Goal: Task Accomplishment & Management: Complete application form

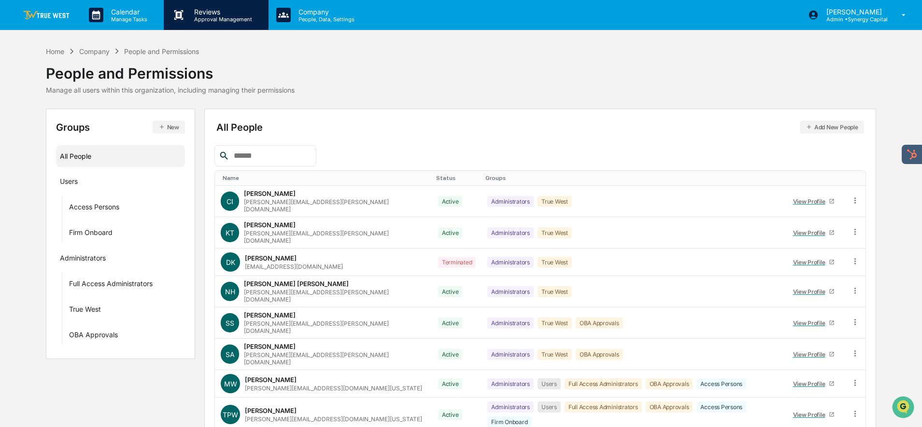
click at [191, 11] on p "Reviews" at bounding box center [221, 12] width 71 height 8
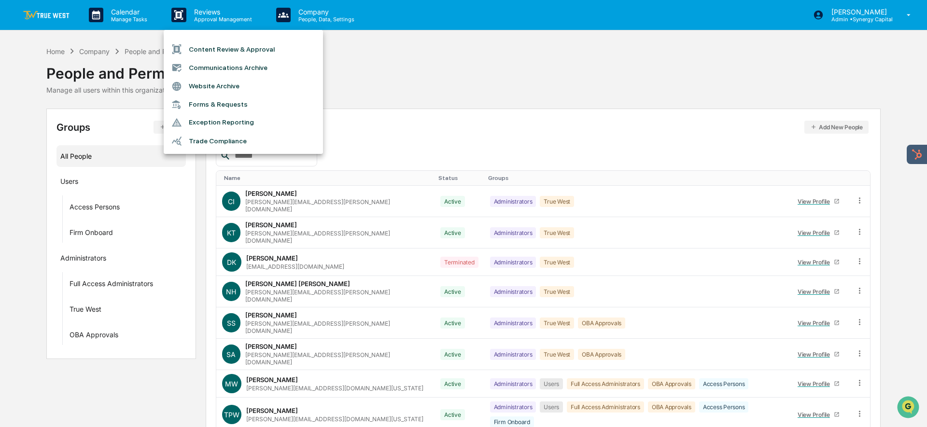
click at [215, 48] on li "Content Review & Approval" at bounding box center [243, 49] width 159 height 18
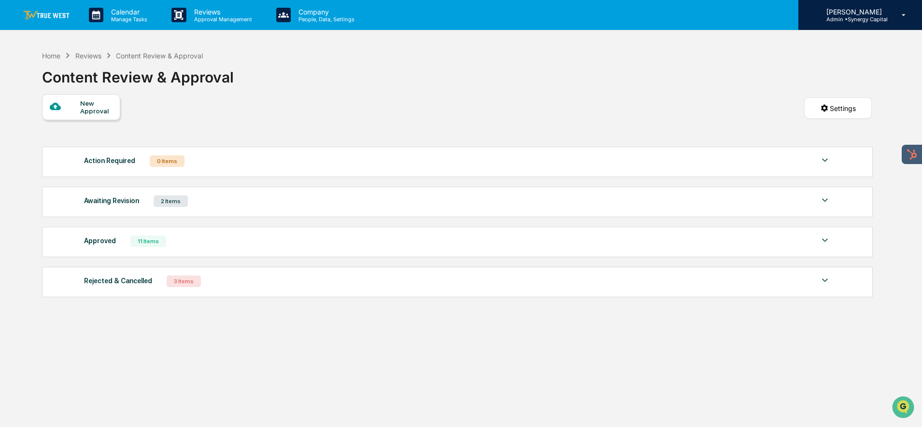
click at [853, 17] on p "Admin • Synergy Capital" at bounding box center [853, 19] width 69 height 7
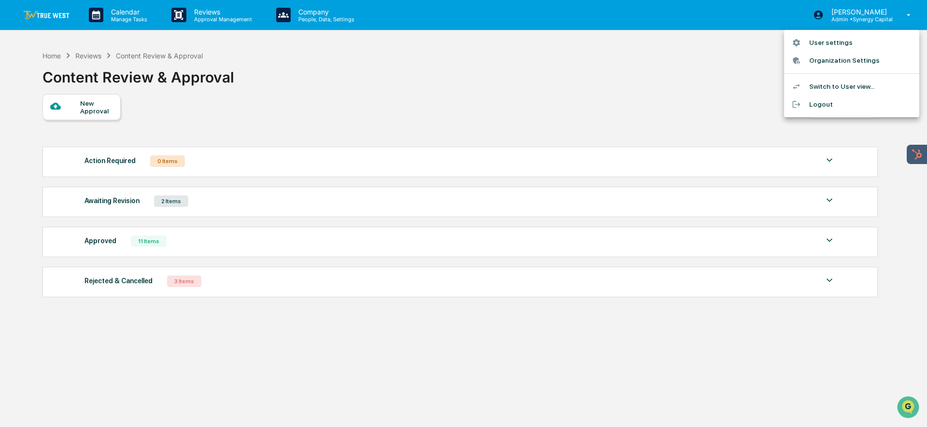
click at [836, 89] on li "Switch to User view..." at bounding box center [851, 87] width 135 height 18
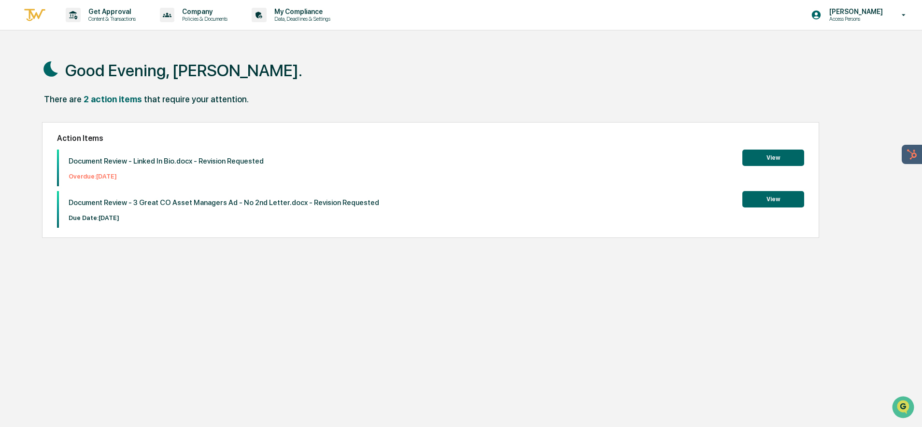
click at [761, 204] on button "View" at bounding box center [773, 199] width 62 height 16
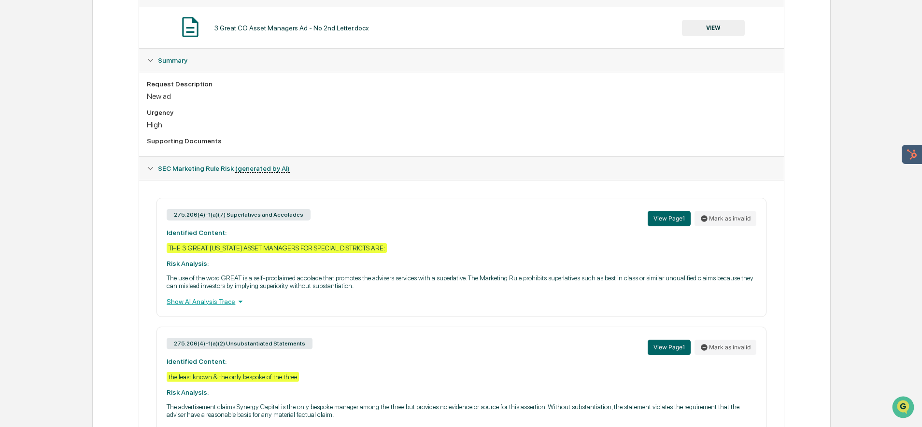
scroll to position [95, 0]
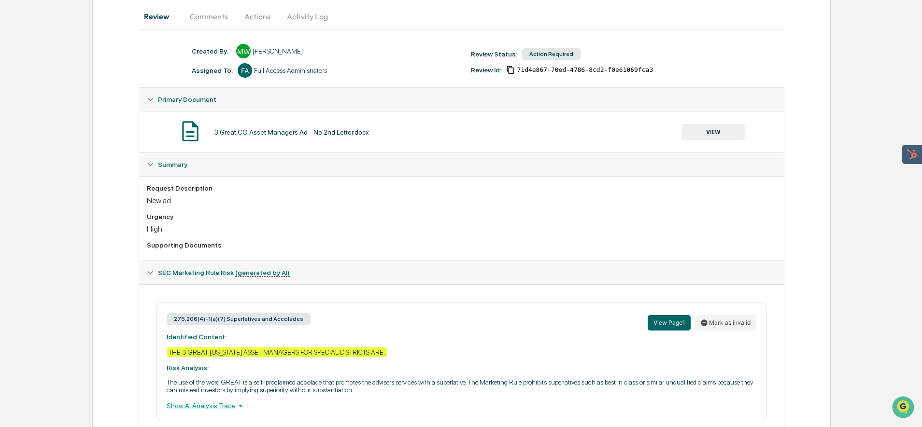
click at [264, 18] on button "Actions" at bounding box center [257, 16] width 43 height 23
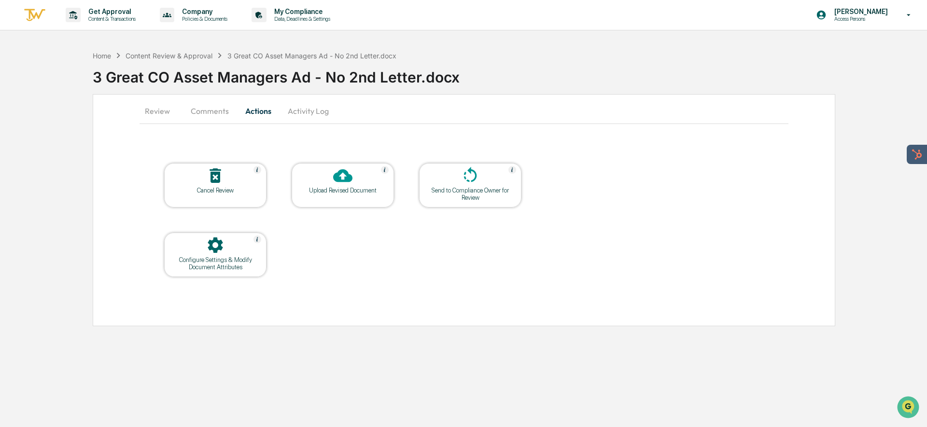
click at [354, 189] on div "Upload Revised Document" at bounding box center [342, 190] width 87 height 7
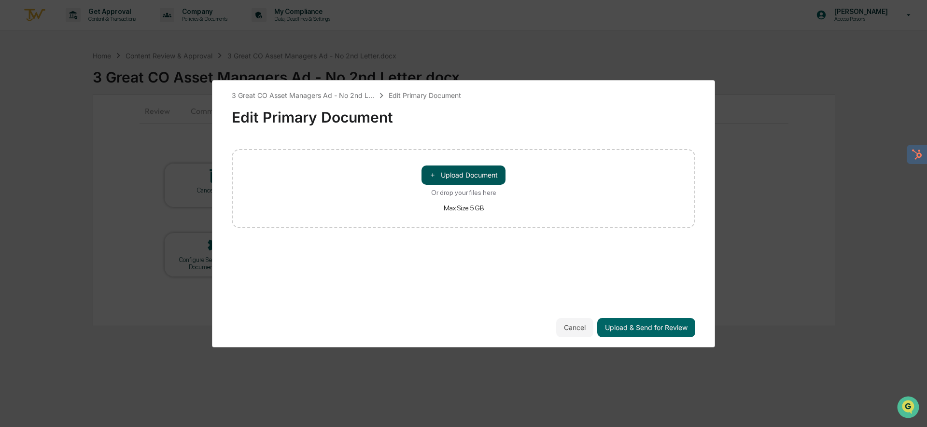
click at [466, 169] on button "＋ Upload Document" at bounding box center [464, 175] width 84 height 19
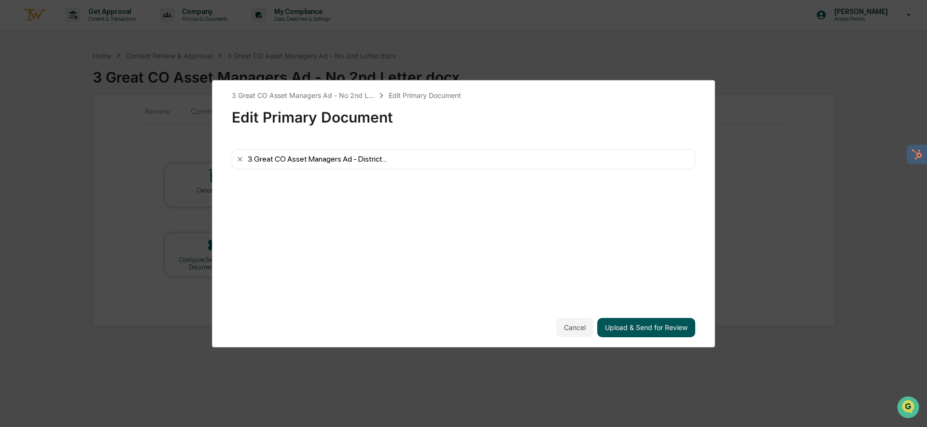
click at [641, 326] on button "Upload & Send for Review" at bounding box center [646, 327] width 98 height 19
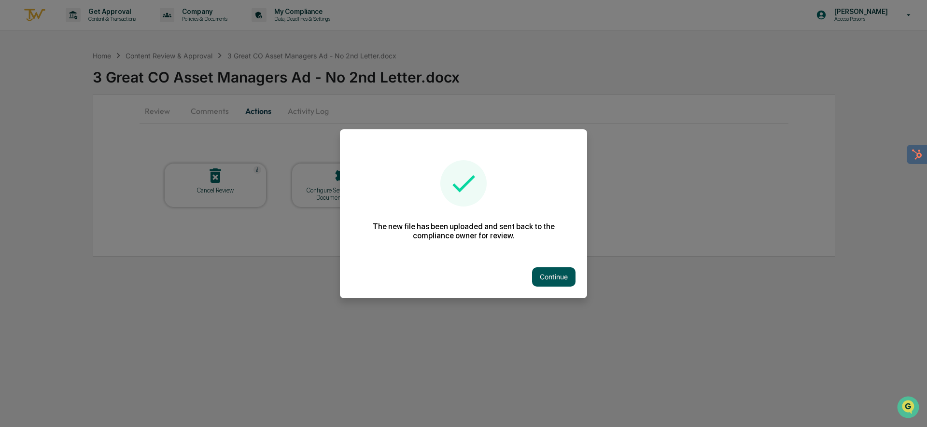
click at [546, 278] on button "Continue" at bounding box center [553, 277] width 43 height 19
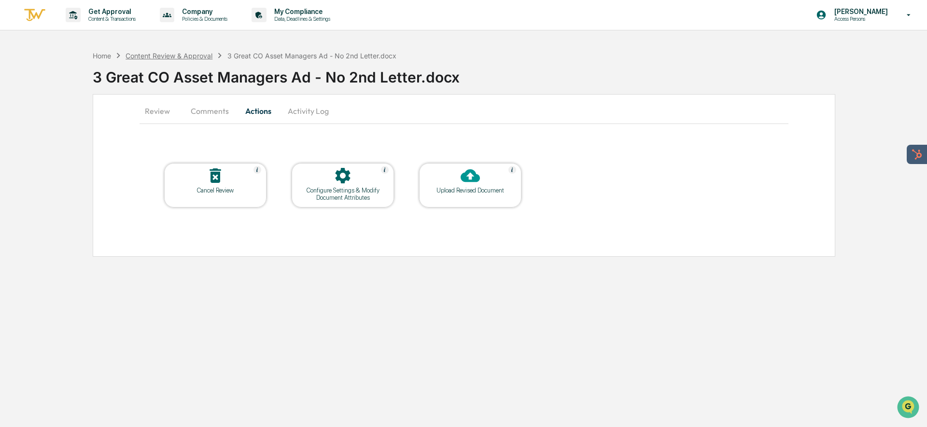
click at [155, 54] on div "Content Review & Approval" at bounding box center [169, 56] width 87 height 8
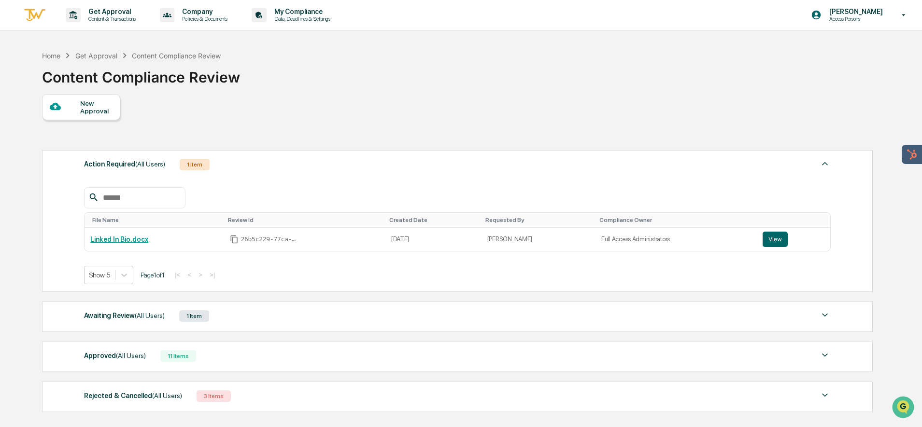
click at [86, 107] on div "New Approval" at bounding box center [96, 106] width 32 height 15
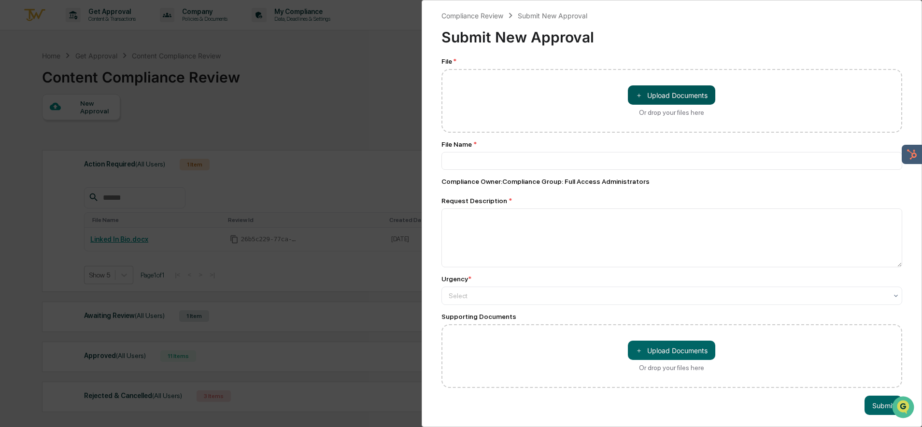
click at [657, 96] on button "＋ Upload Documents" at bounding box center [671, 94] width 87 height 19
type input "**********"
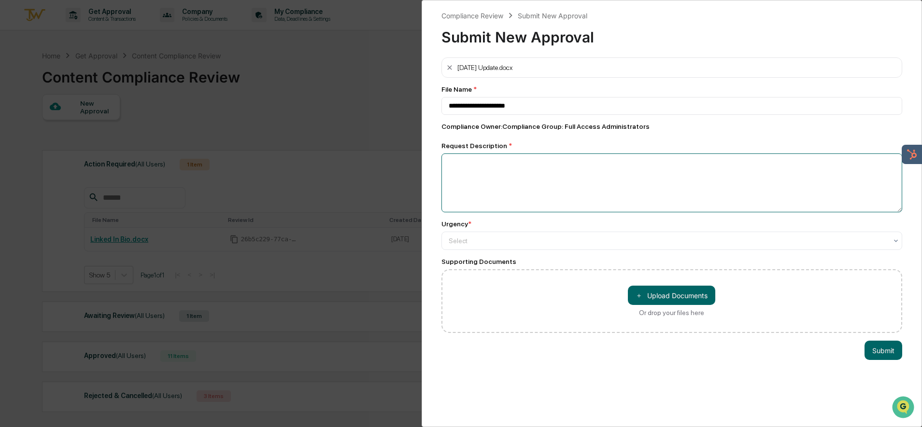
click at [491, 168] on textarea at bounding box center [671, 183] width 461 height 59
type textarea "**********"
click at [482, 239] on div at bounding box center [668, 241] width 439 height 10
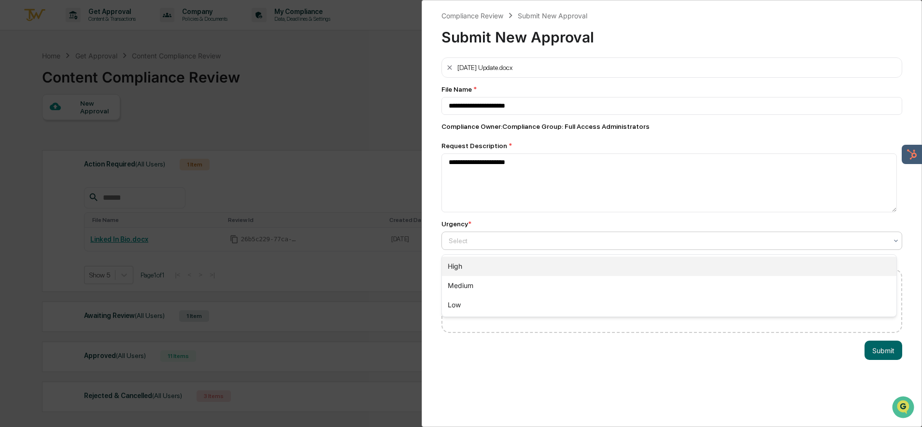
click at [475, 262] on div "High" at bounding box center [669, 266] width 455 height 19
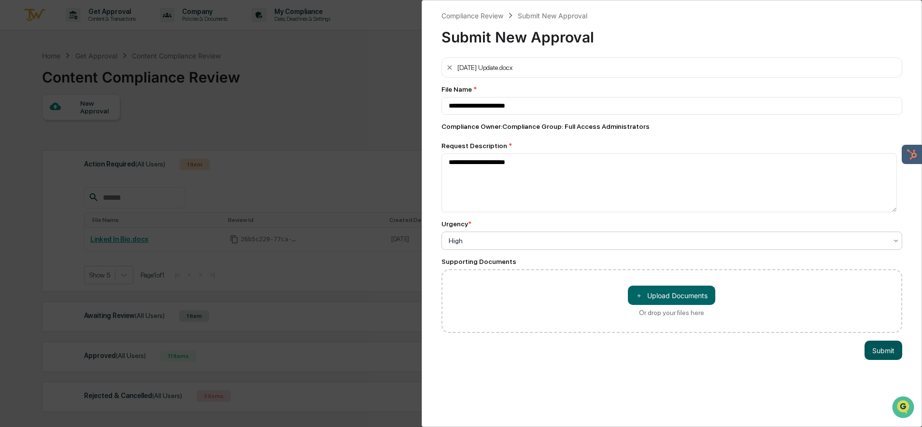
click at [870, 353] on button "Submit" at bounding box center [883, 350] width 38 height 19
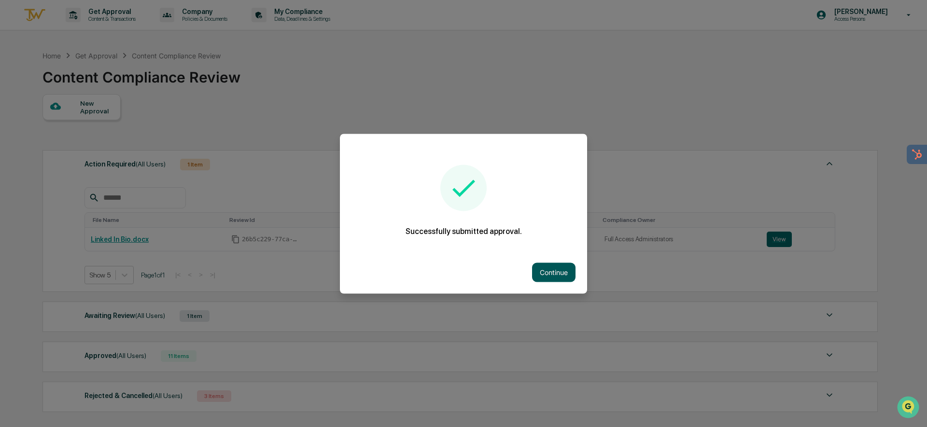
click at [546, 275] on button "Continue" at bounding box center [553, 272] width 43 height 19
